Goal: Find specific page/section

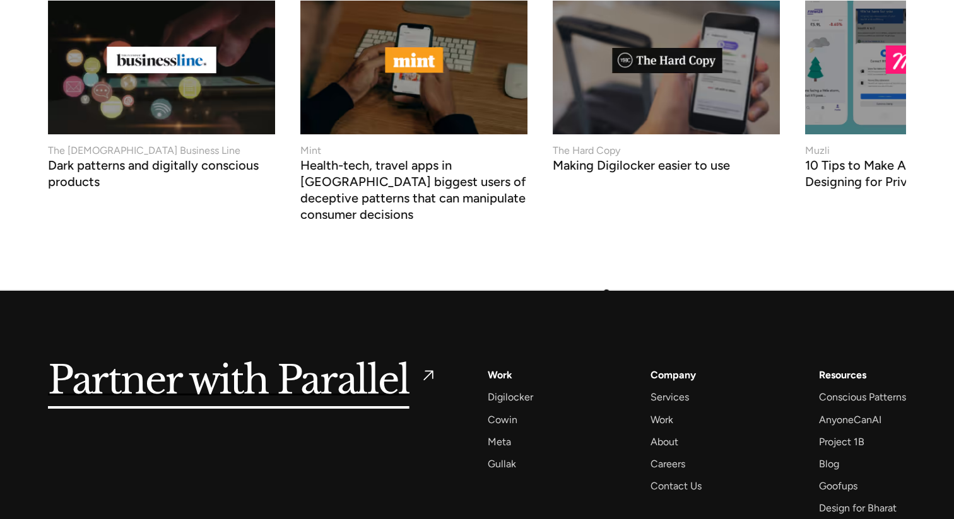
scroll to position [4886, 0]
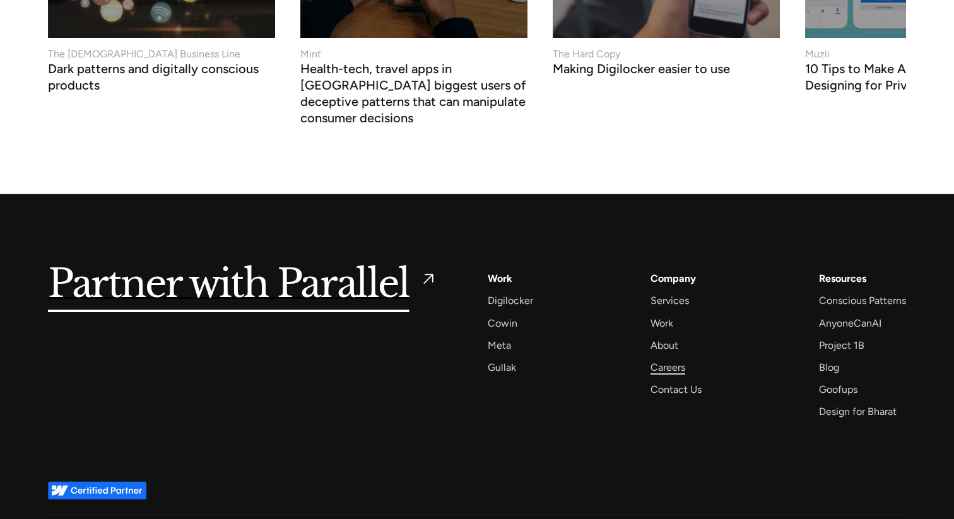
click at [666, 359] on div "Careers" at bounding box center [667, 367] width 35 height 17
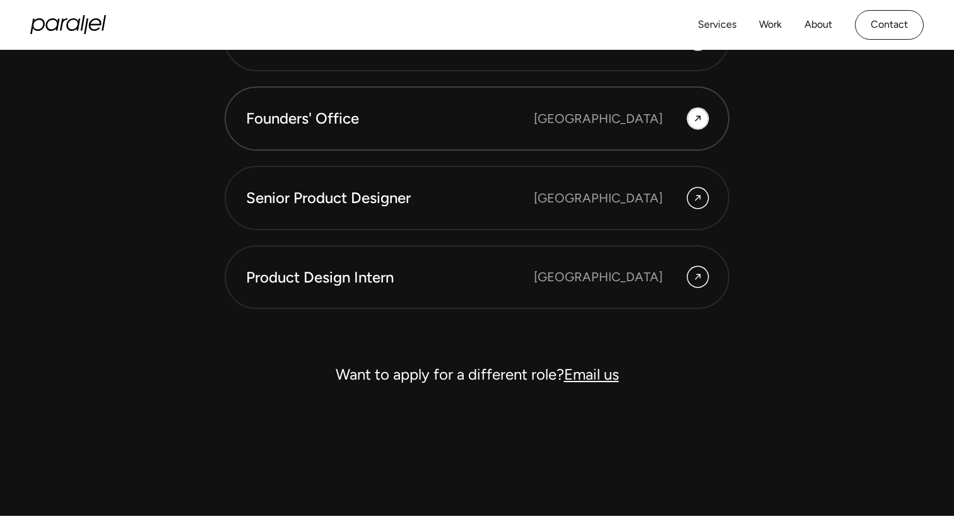
scroll to position [3568, 0]
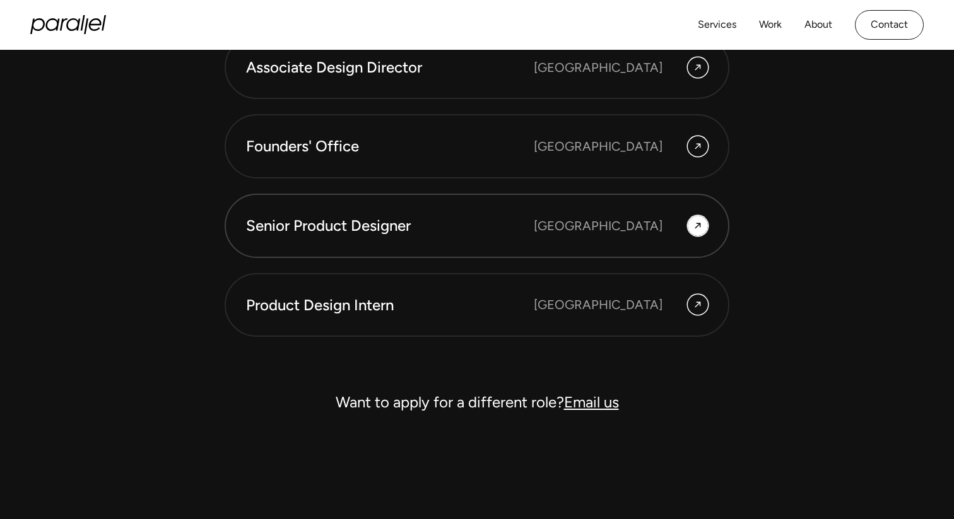
click at [419, 211] on link "Senior Product Designer [GEOGRAPHIC_DATA]" at bounding box center [477, 226] width 505 height 64
